Goal: Task Accomplishment & Management: Manage account settings

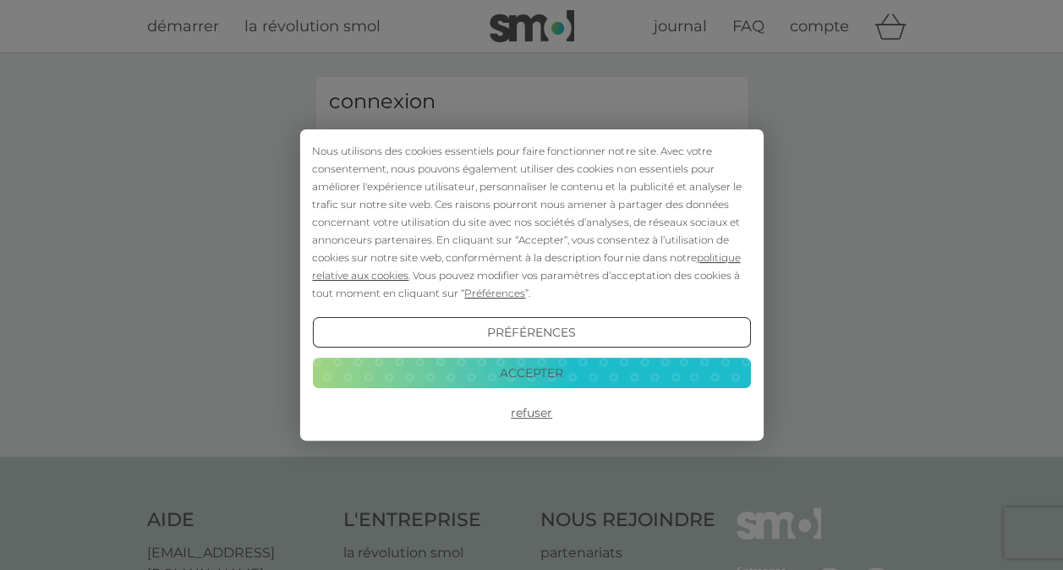
click at [502, 365] on button "Accepter" at bounding box center [531, 373] width 438 height 30
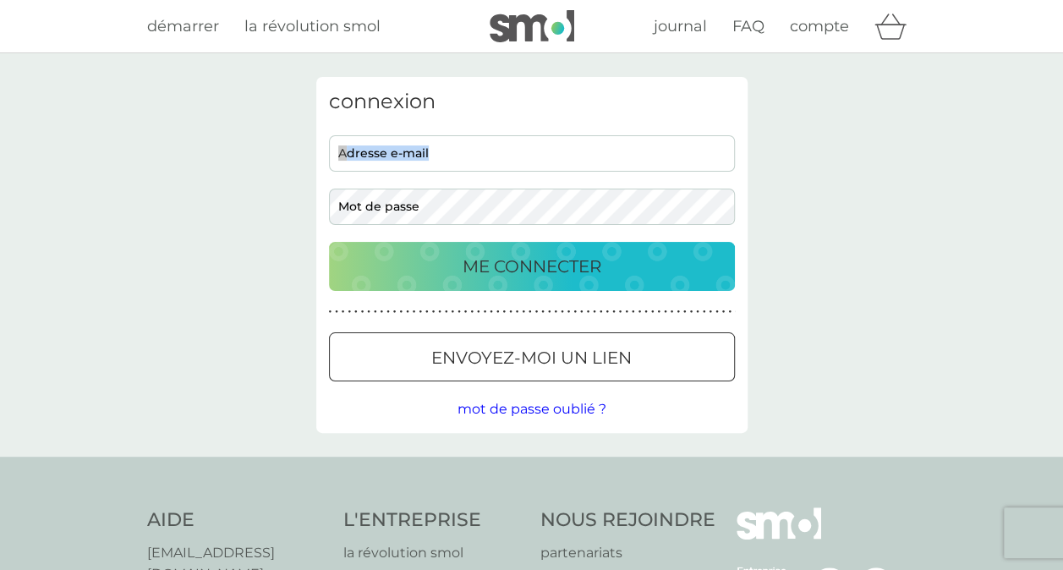
drag, startPoint x: 492, startPoint y: 172, endPoint x: 494, endPoint y: 159, distance: 12.8
click at [492, 164] on div "adresse e-mail mot de passe" at bounding box center [531, 180] width 419 height 90
click at [494, 157] on input "adresse e-mail" at bounding box center [532, 153] width 406 height 36
type input "[PERSON_NAME][EMAIL_ADDRESS][PERSON_NAME][DOMAIN_NAME]"
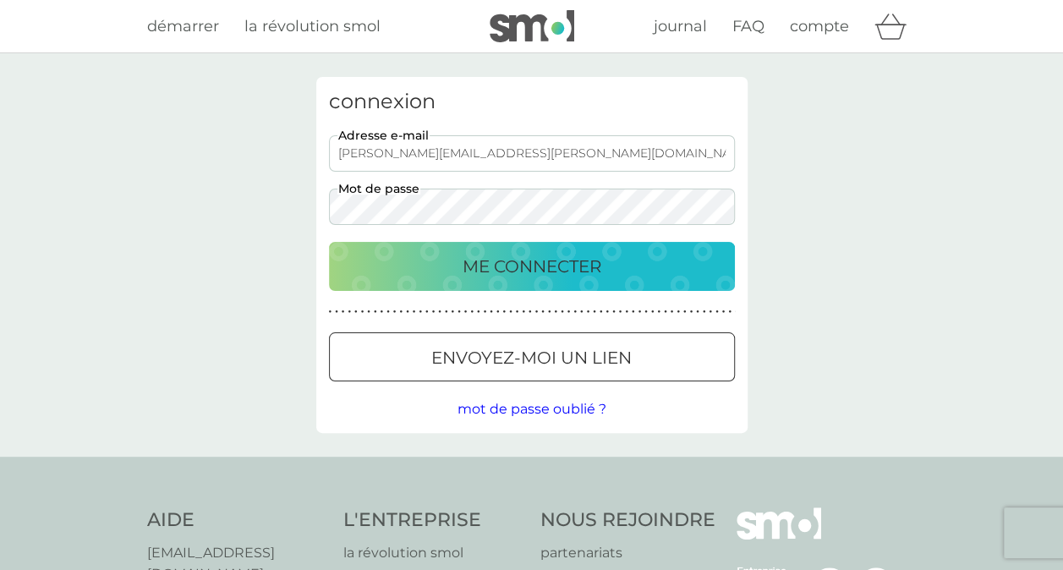
click at [463, 253] on p "ME CONNECTER" at bounding box center [532, 266] width 139 height 27
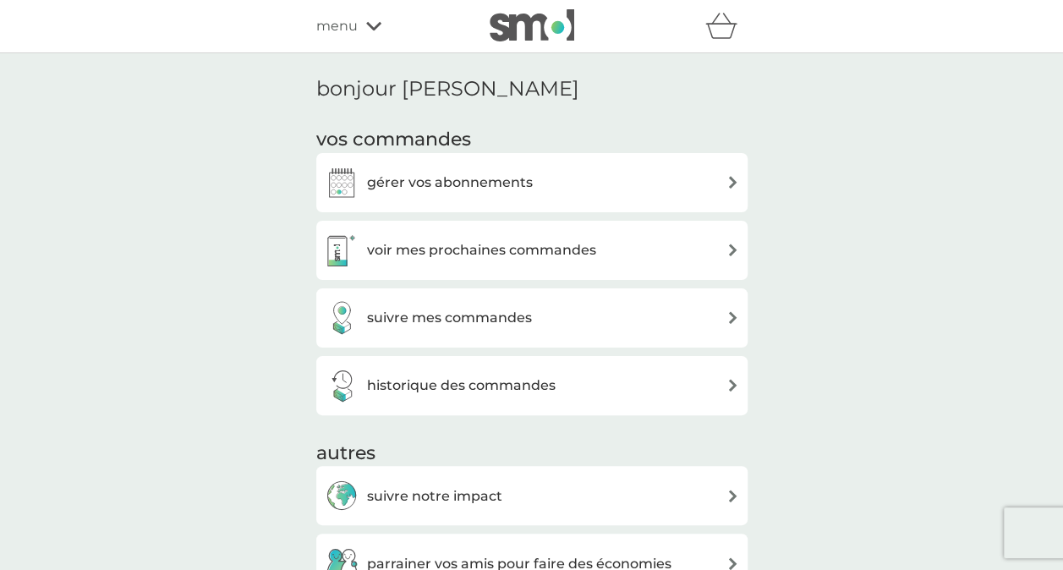
click at [592, 191] on div "gérer vos abonnements" at bounding box center [532, 183] width 414 height 34
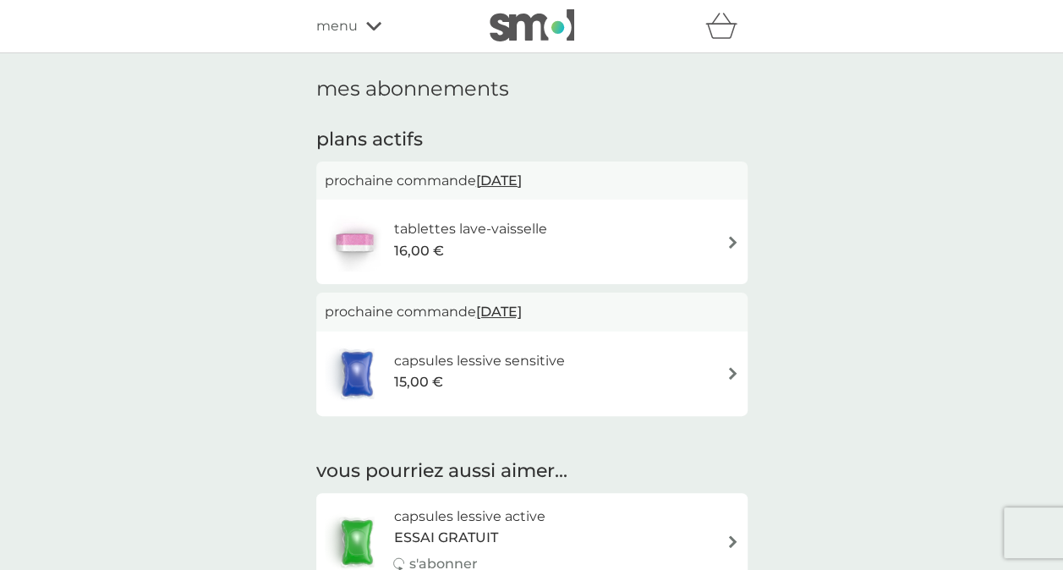
click at [585, 242] on div "tablettes lave-vaisselle 16,00 €" at bounding box center [532, 241] width 414 height 59
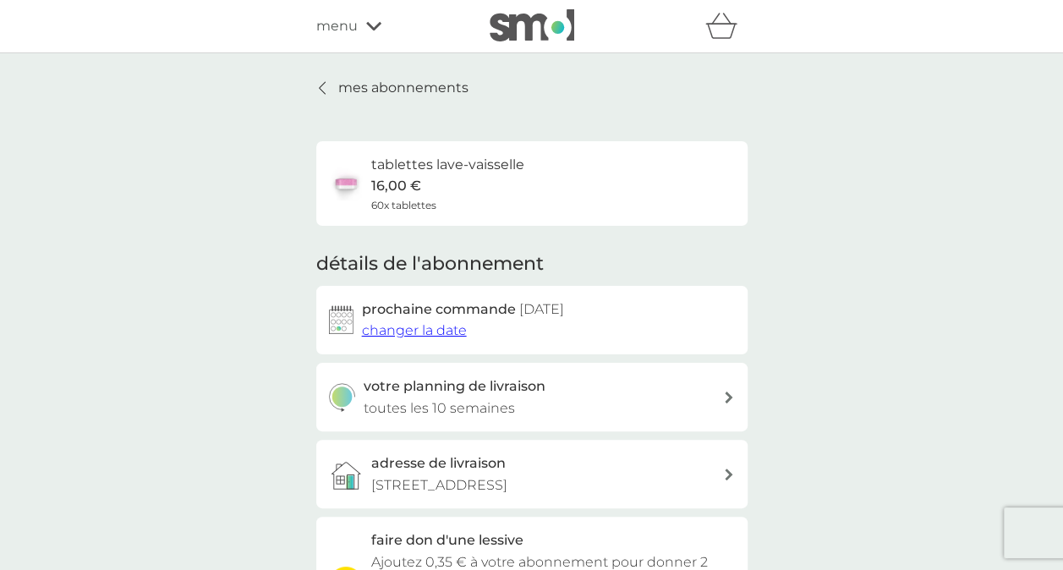
click at [425, 328] on span "changer la date" at bounding box center [414, 330] width 105 height 16
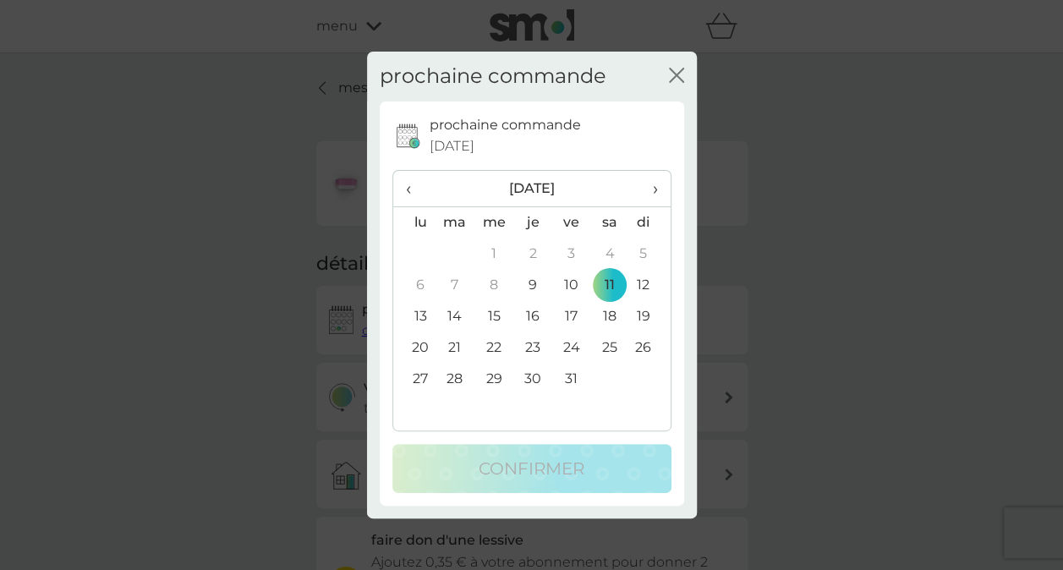
click at [658, 191] on th "›" at bounding box center [648, 189] width 41 height 36
click at [658, 191] on th "›" at bounding box center [648, 189] width 42 height 36
click at [414, 289] on td "1" at bounding box center [414, 285] width 42 height 31
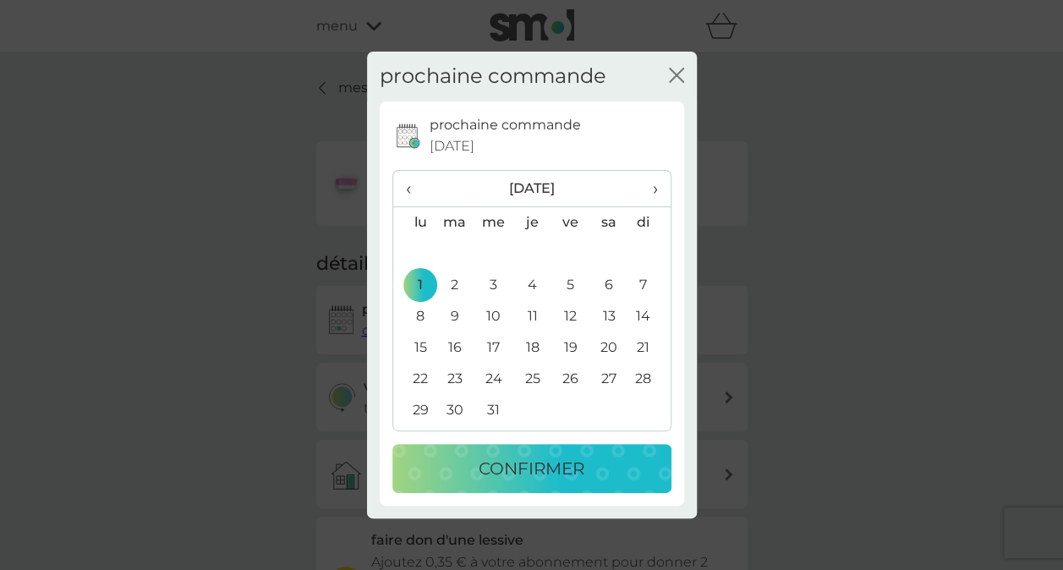
click at [500, 458] on p "confirmer" at bounding box center [532, 468] width 106 height 27
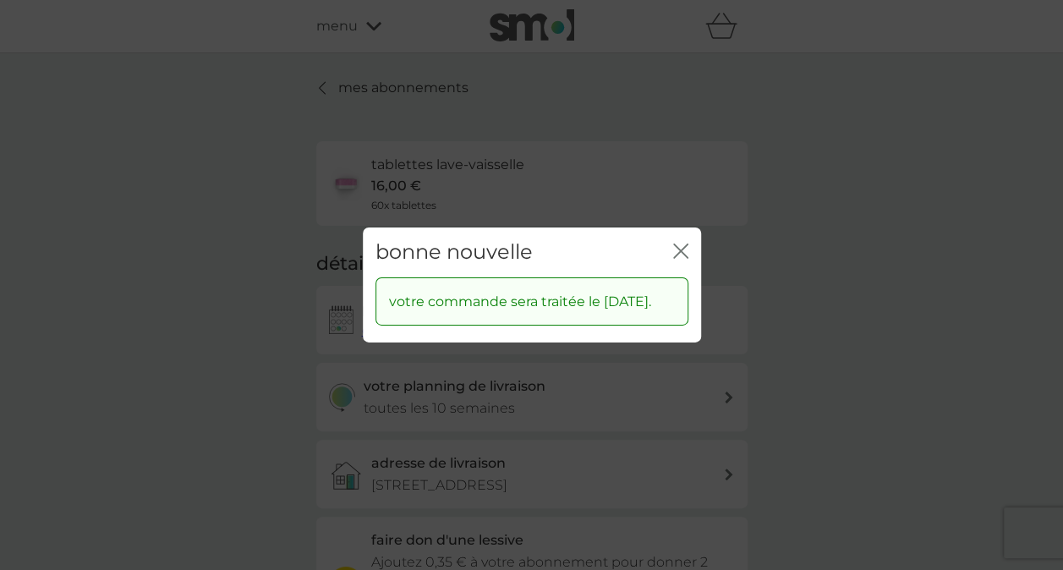
click at [677, 244] on icon "fermer" at bounding box center [677, 251] width 7 height 14
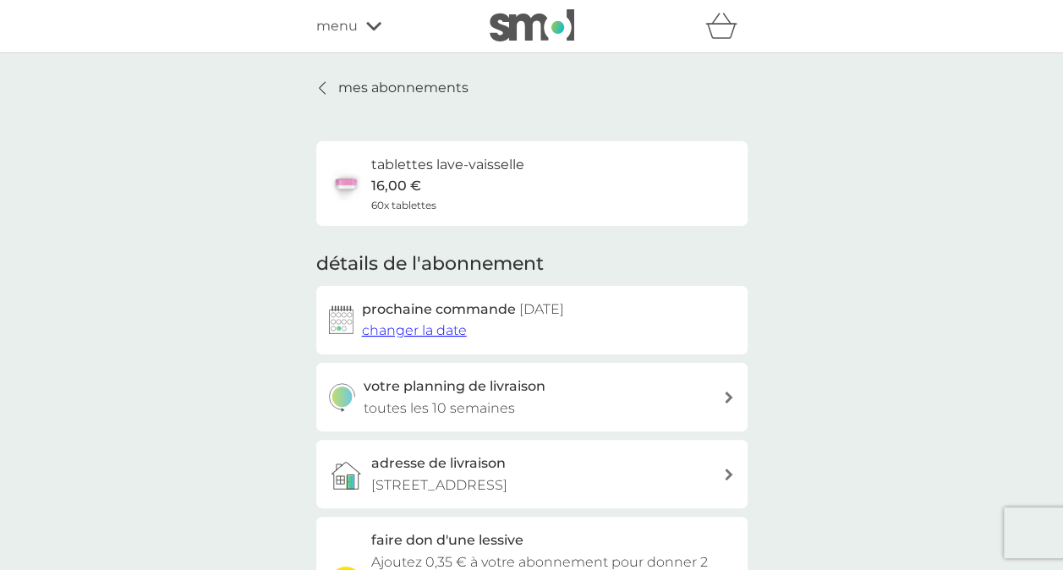
click at [450, 326] on span "changer la date" at bounding box center [414, 330] width 105 height 16
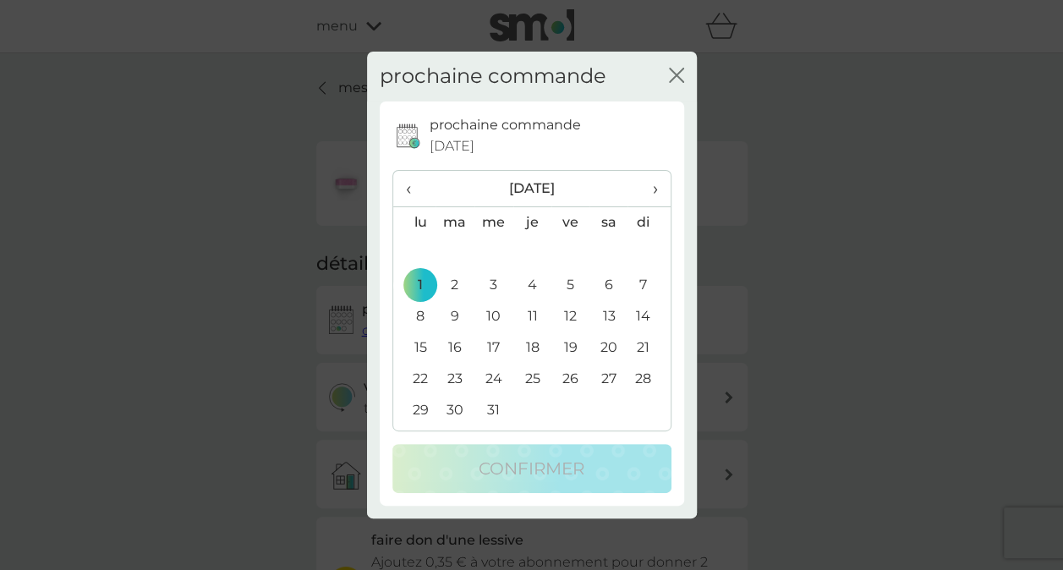
click at [670, 76] on icon "fermer" at bounding box center [676, 75] width 15 height 15
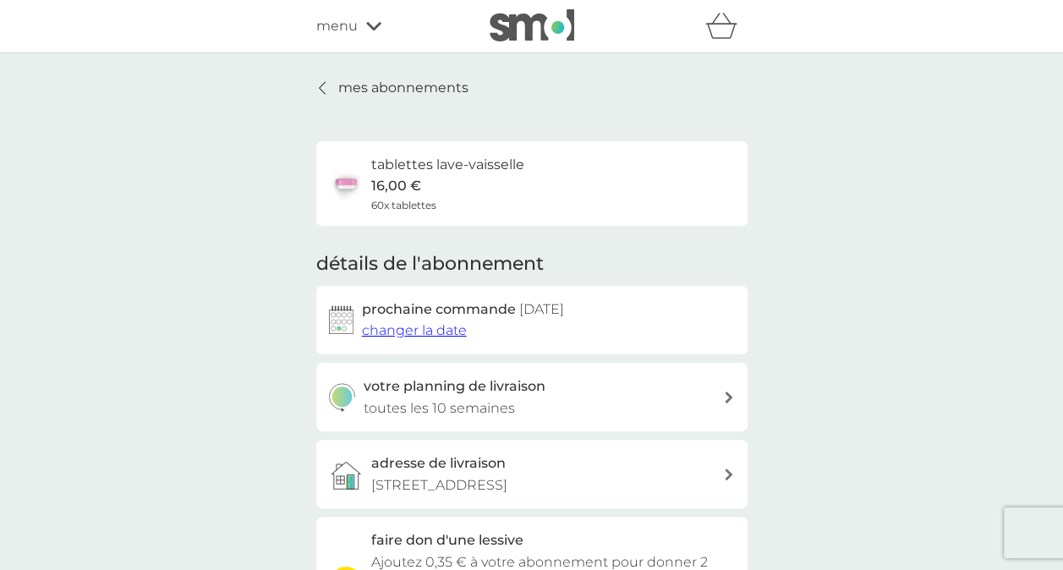
click at [438, 166] on h6 "tablettes lave-vaisselle" at bounding box center [447, 165] width 153 height 22
click at [364, 78] on p "mes abonnements" at bounding box center [403, 88] width 130 height 22
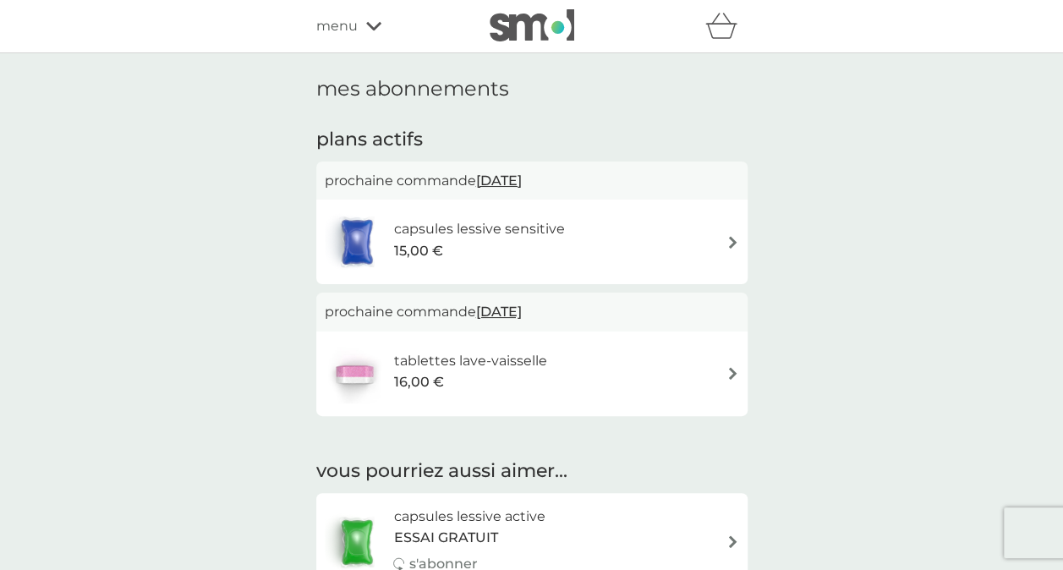
click at [508, 179] on span "8 nov. 2025" at bounding box center [499, 180] width 46 height 33
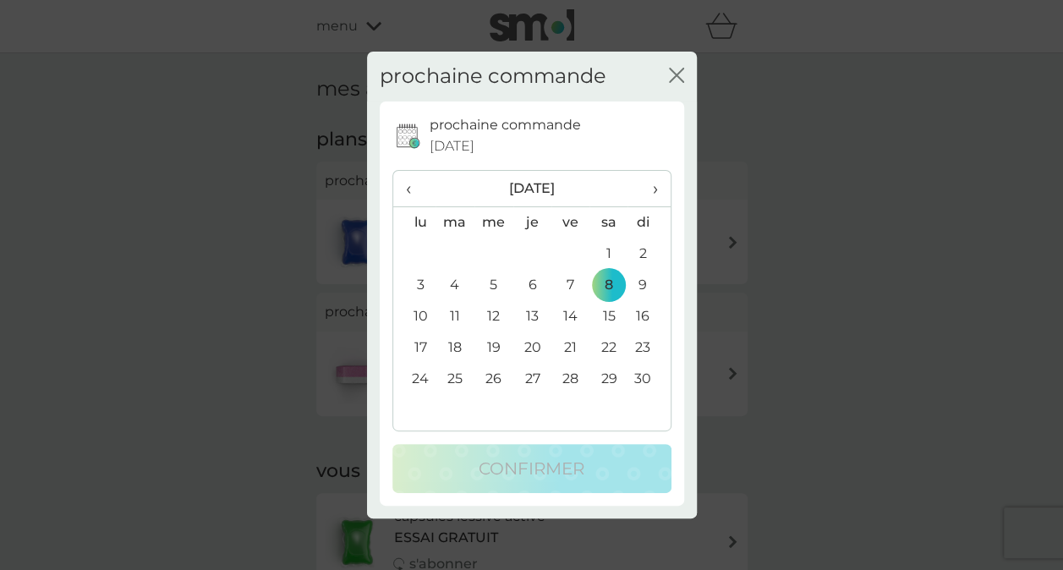
click at [673, 73] on icon "fermer" at bounding box center [673, 75] width 7 height 14
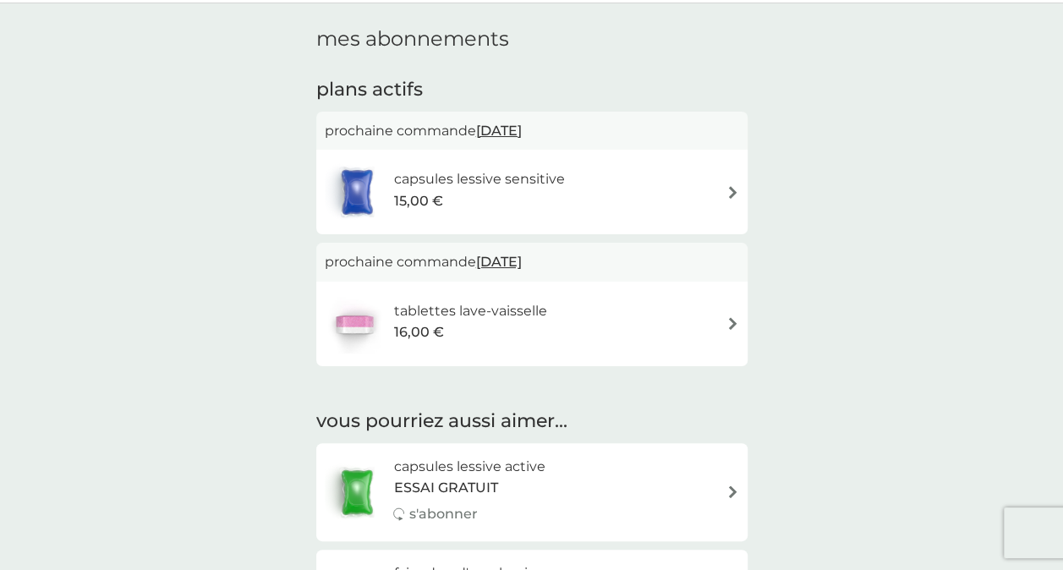
scroll to position [36, 0]
